Goal: Task Accomplishment & Management: Manage account settings

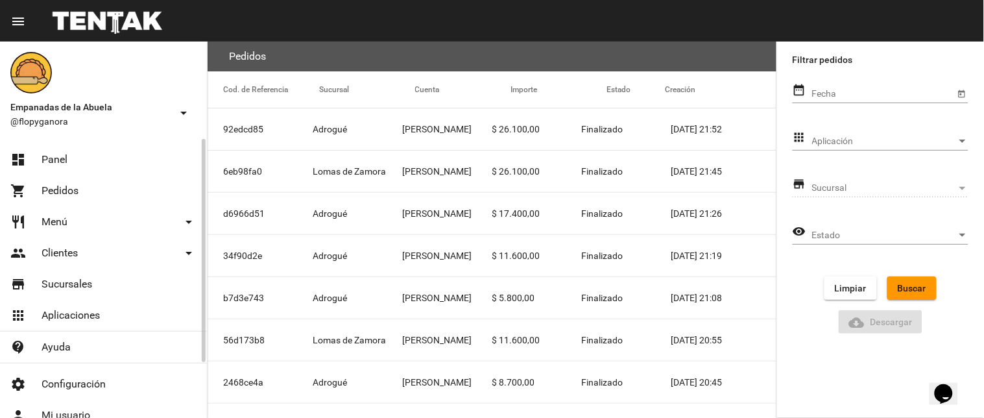
click at [70, 141] on mat-nav-list "dashboard Panel shopping_cart Pedidos restaurant Menú arrow_drop_down Categoría…" at bounding box center [103, 251] width 207 height 224
click at [75, 150] on link "dashboard Panel" at bounding box center [103, 159] width 207 height 31
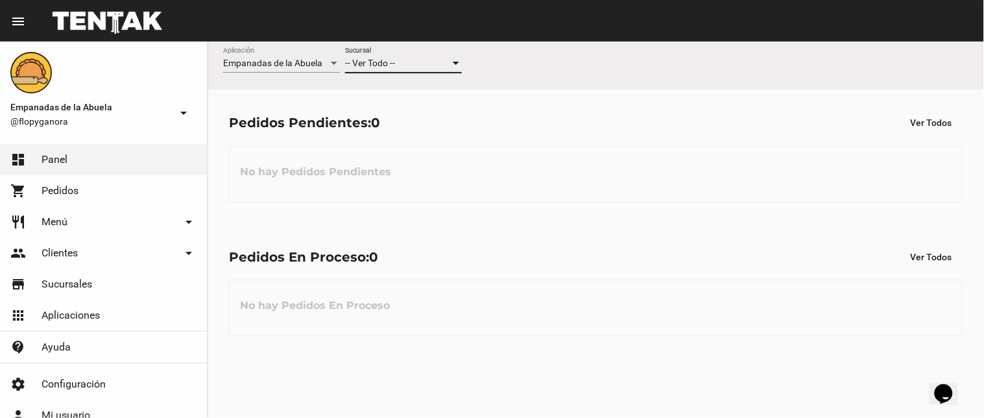
click at [360, 62] on span "-- Ver Todo --" at bounding box center [370, 63] width 50 height 10
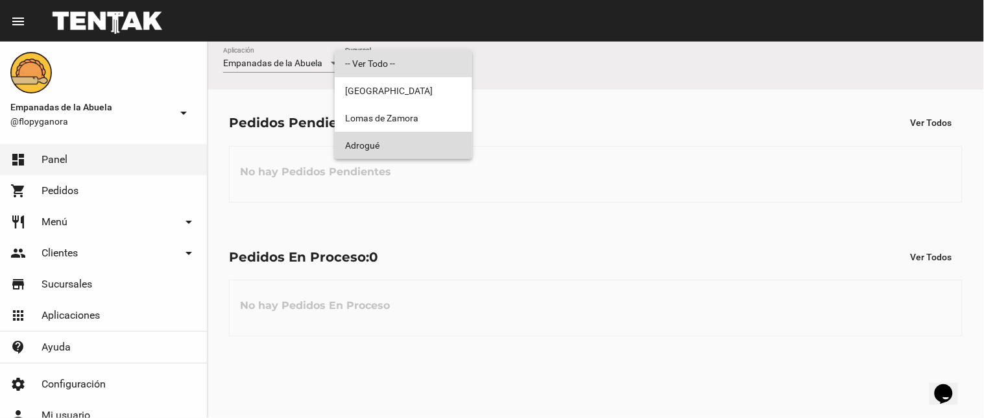
click at [361, 135] on span "Adrogué" at bounding box center [403, 145] width 117 height 27
click at [362, 135] on div "Pedidos Pendientes: 0 Ver Todos No hay Pedidos Pendientes" at bounding box center [595, 156] width 776 height 134
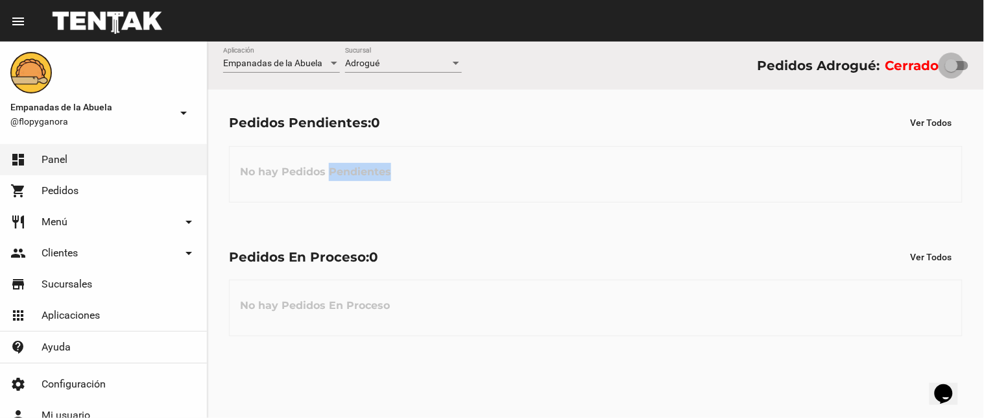
click at [962, 70] on label at bounding box center [956, 66] width 23 height 16
click at [951, 70] on input "checkbox" at bounding box center [950, 70] width 1 height 1
checkbox input "true"
click at [329, 417] on div "Empanadas de la Abuela Aplicación Adrogué Sucursal Pedidos Adrogué: Abierto Ped…" at bounding box center [595, 229] width 776 height 376
